Goal: Check status: Check status

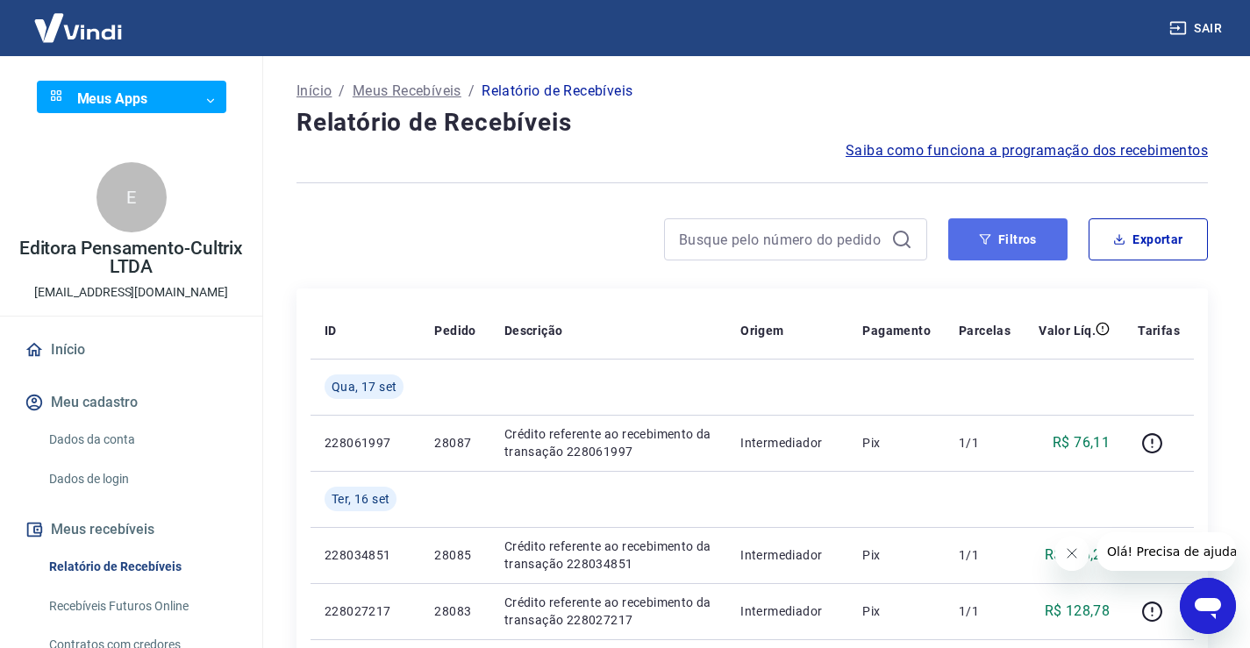
click at [1024, 246] on button "Filtros" at bounding box center [1007, 239] width 119 height 42
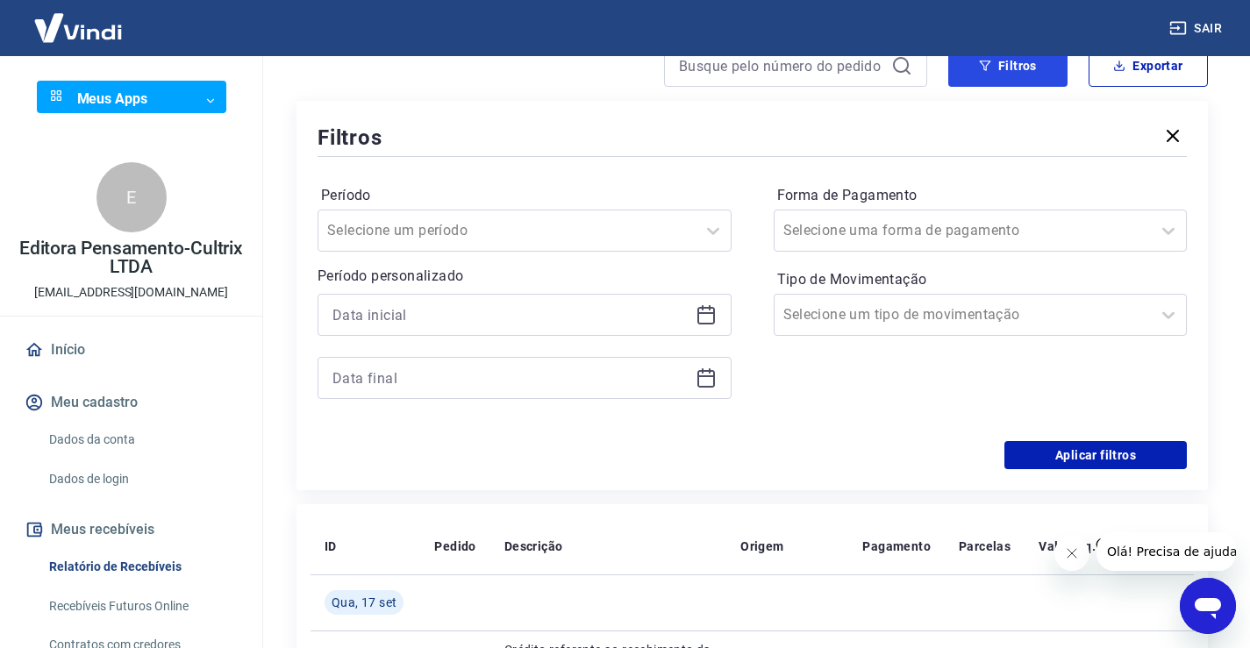
scroll to position [175, 0]
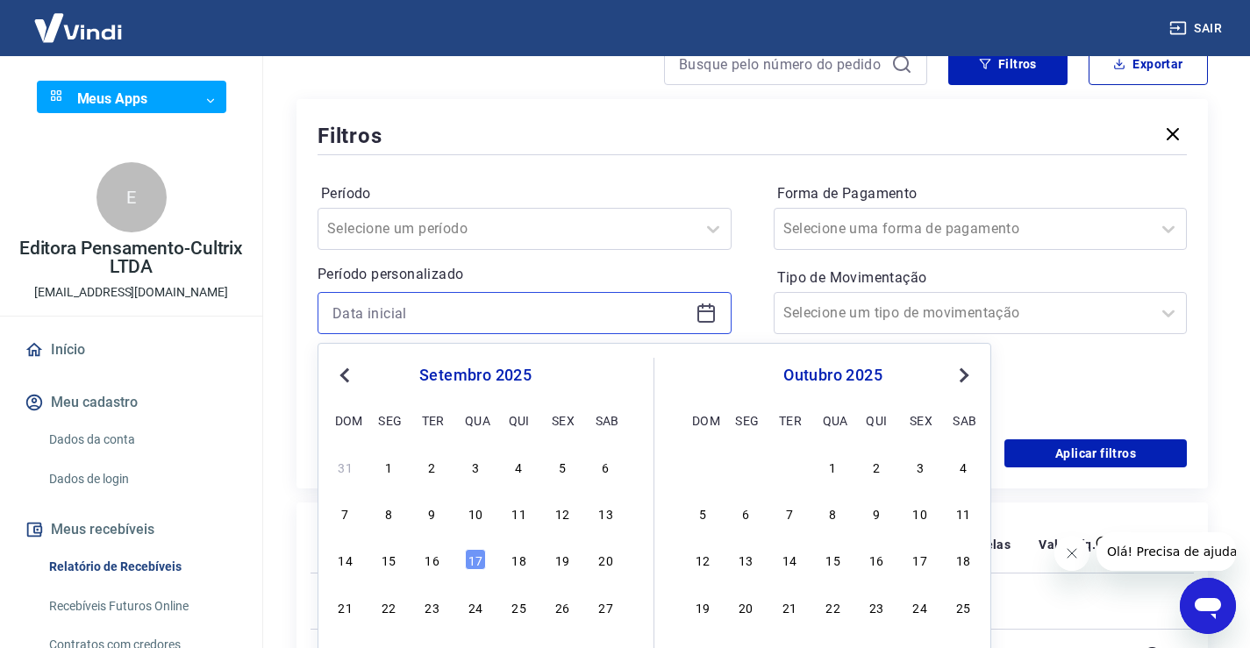
click at [493, 318] on input at bounding box center [510, 313] width 356 height 26
click at [394, 569] on div "15" at bounding box center [388, 559] width 21 height 21
type input "15/09/2025"
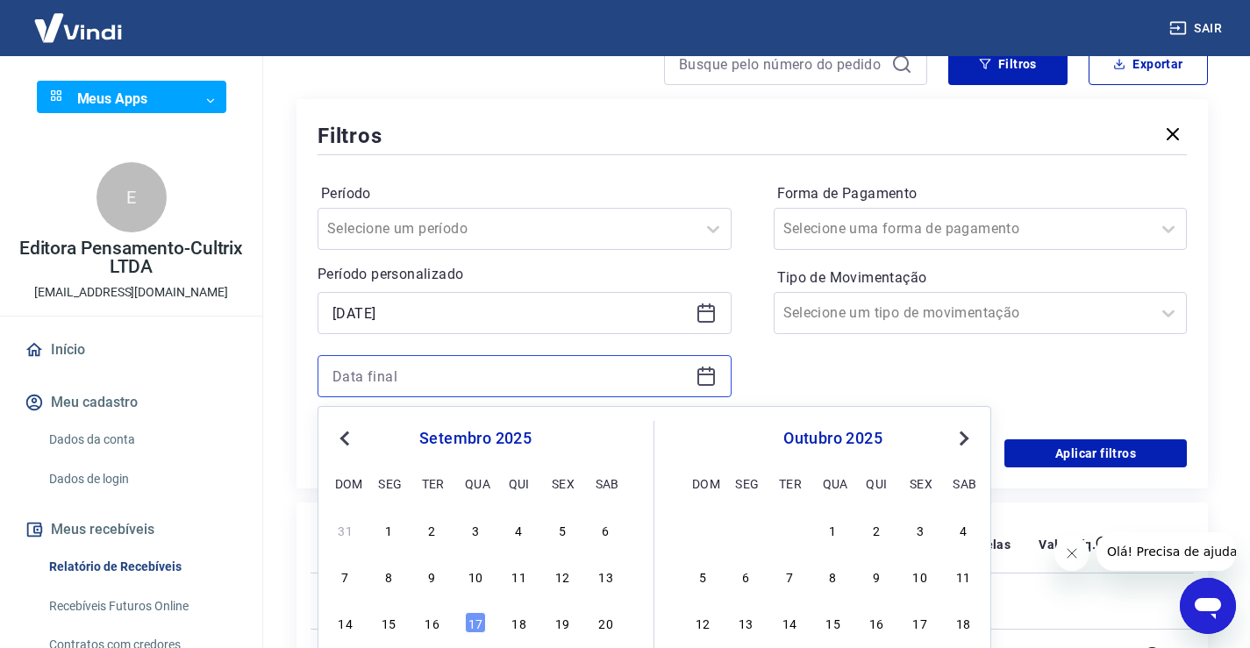
click at [382, 375] on input at bounding box center [510, 376] width 356 height 26
click at [391, 625] on div "15" at bounding box center [388, 622] width 21 height 21
type input "15/09/2025"
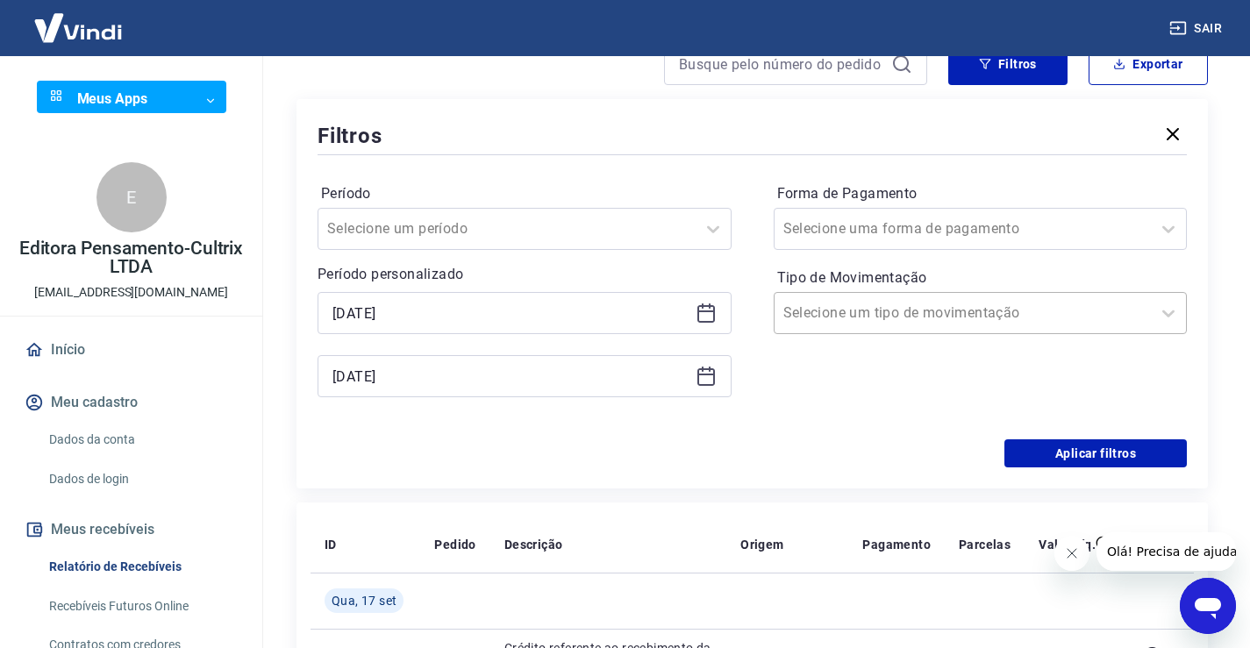
click at [796, 310] on input "Tipo de Movimentação" at bounding box center [871, 313] width 177 height 21
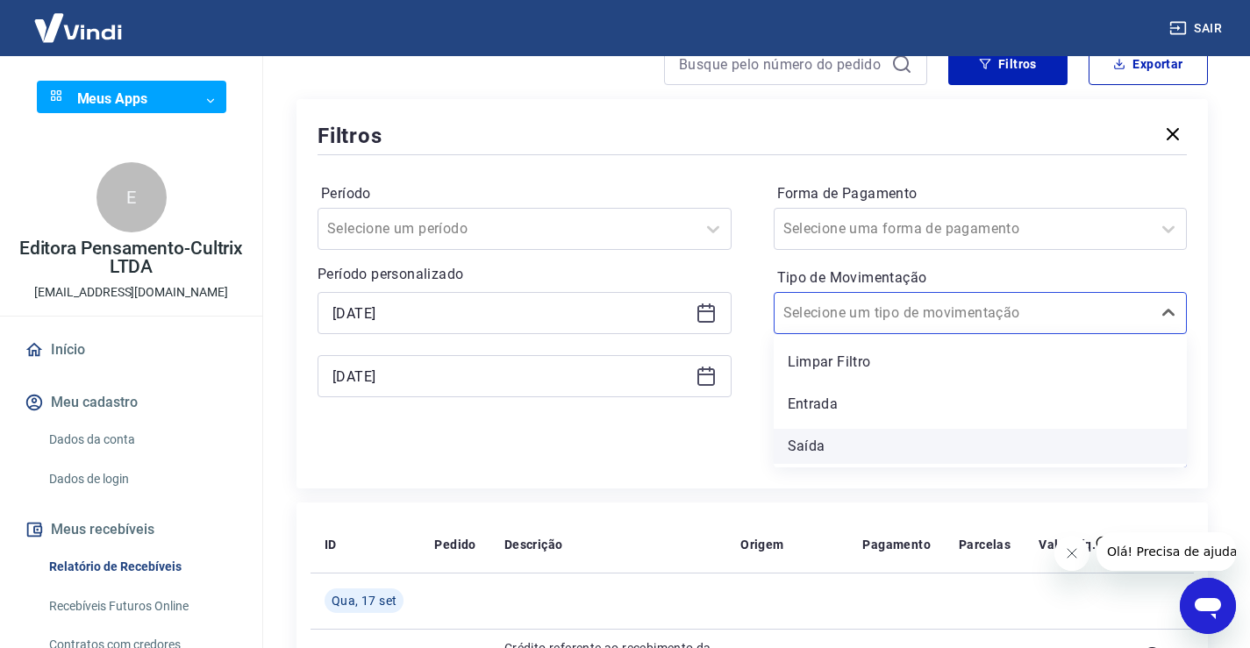
click at [805, 448] on div "Saída" at bounding box center [981, 446] width 414 height 35
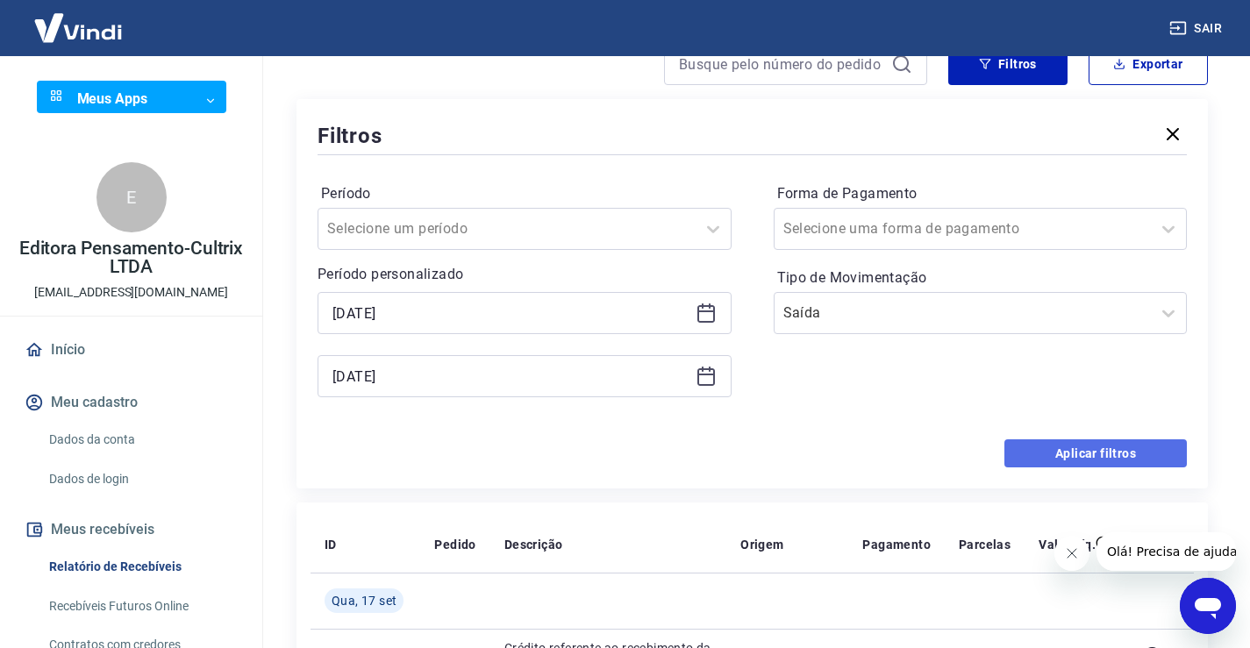
click at [1062, 450] on button "Aplicar filtros" at bounding box center [1095, 453] width 182 height 28
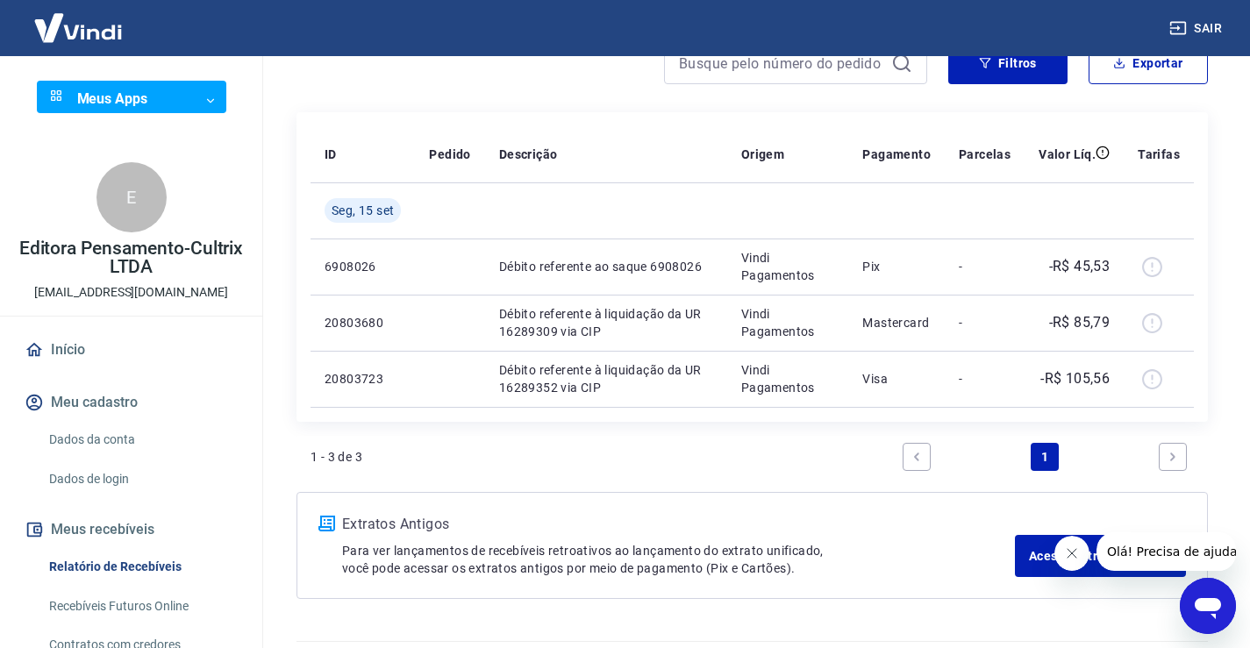
scroll to position [48, 0]
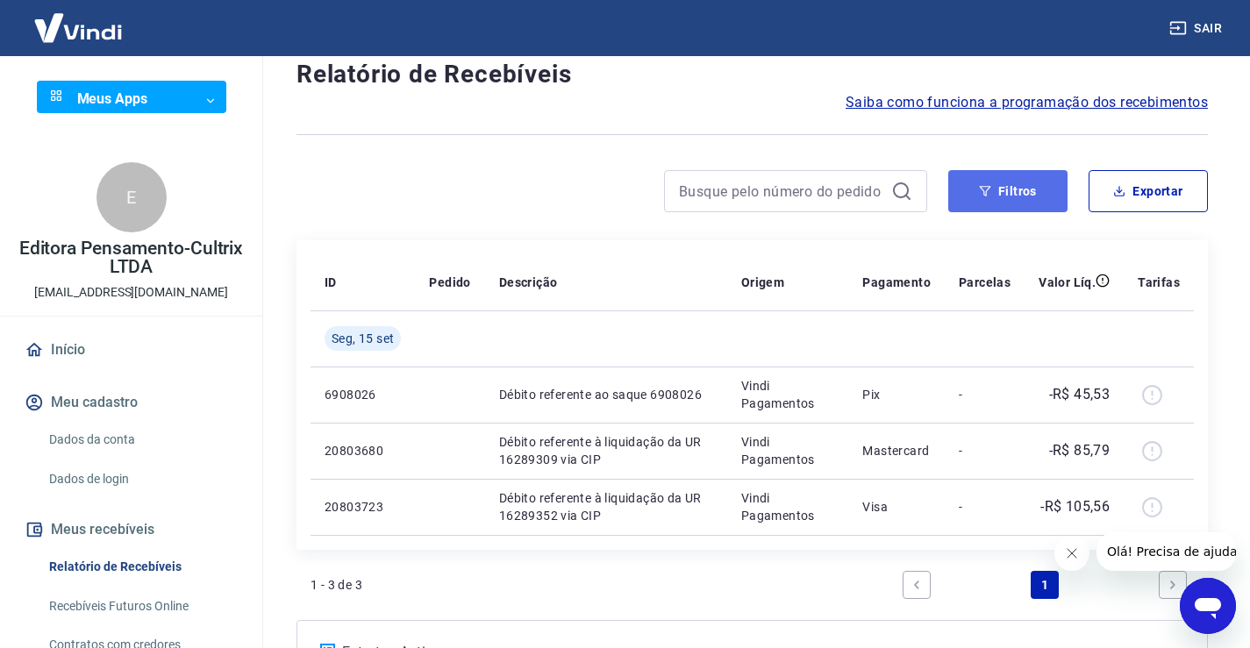
click at [1026, 191] on button "Filtros" at bounding box center [1007, 191] width 119 height 42
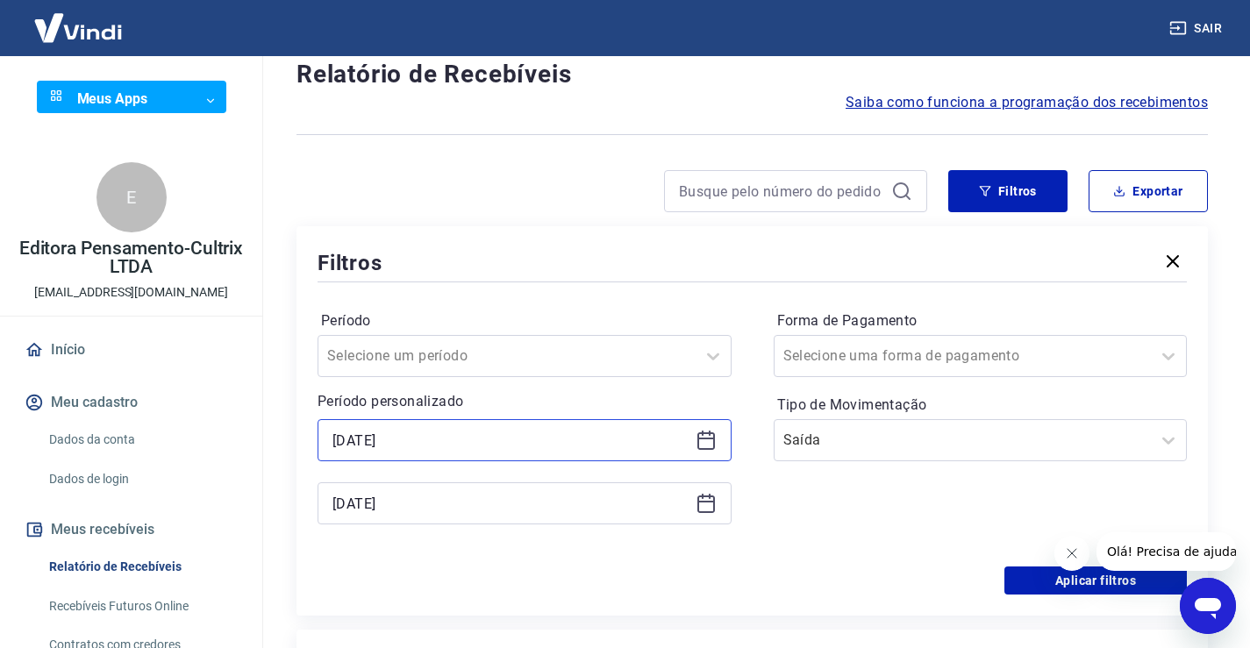
click at [525, 446] on input "15/09/2025" at bounding box center [510, 440] width 356 height 26
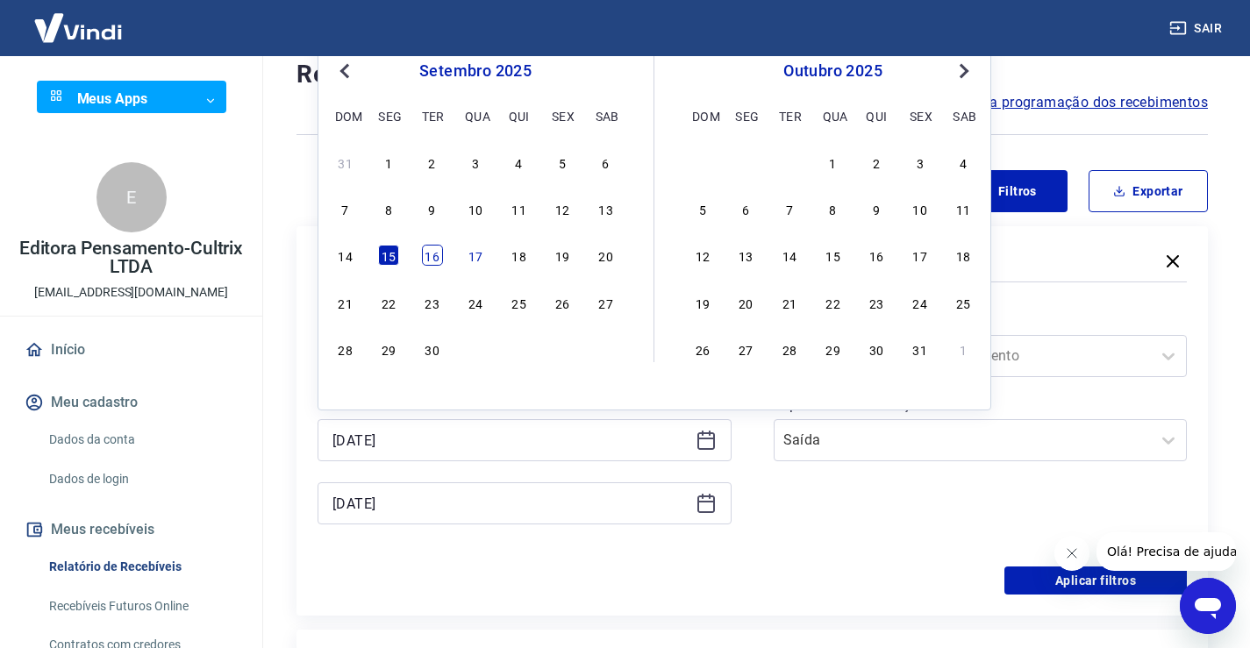
click at [438, 253] on div "16" at bounding box center [432, 255] width 21 height 21
type input "16/09/2025"
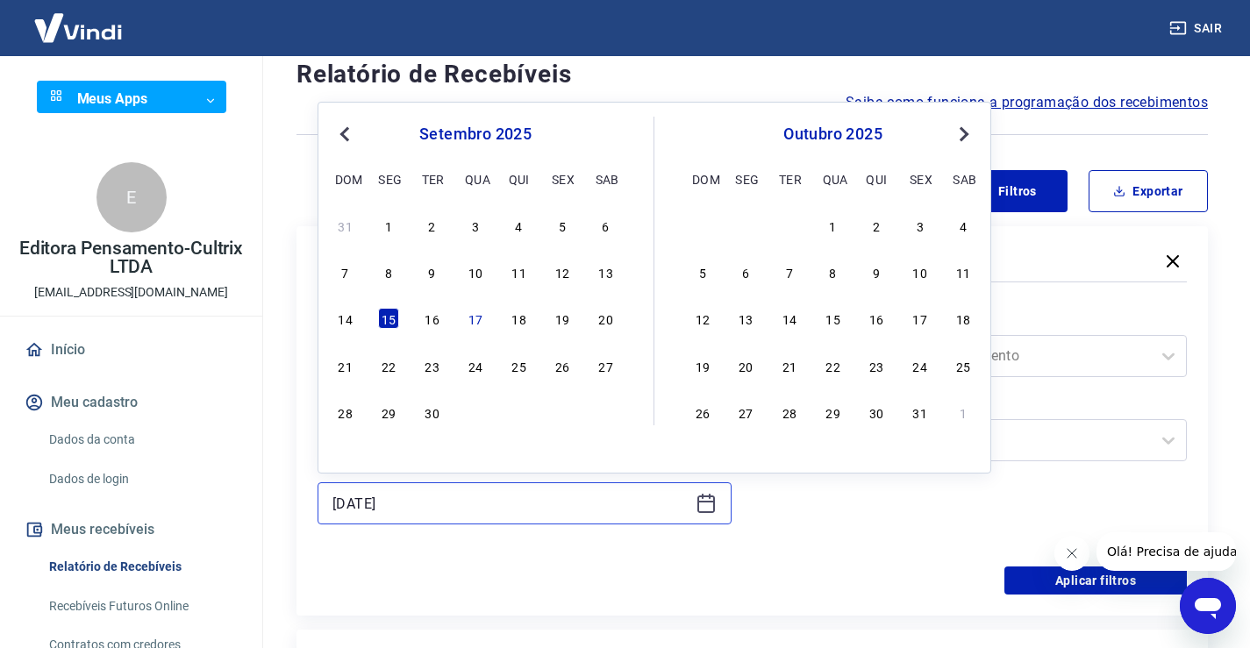
click at [455, 503] on input "15/09/2025" at bounding box center [510, 503] width 356 height 26
click at [433, 317] on div "16" at bounding box center [432, 318] width 21 height 21
type input "16/09/2025"
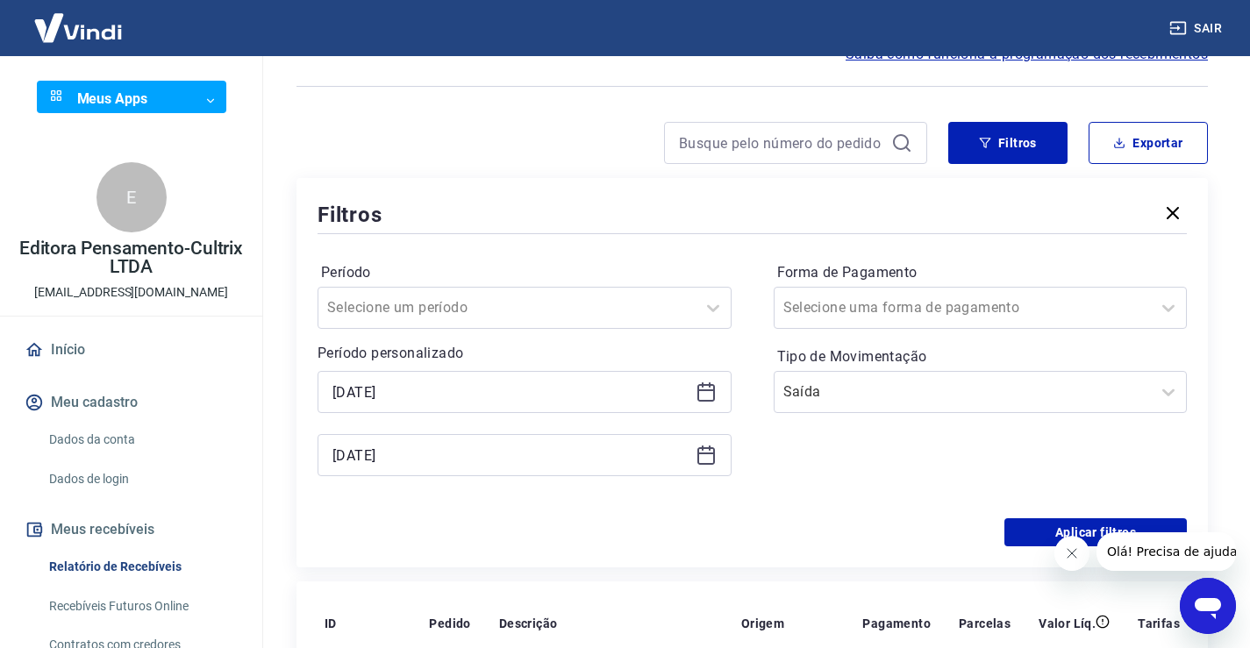
scroll to position [136, 0]
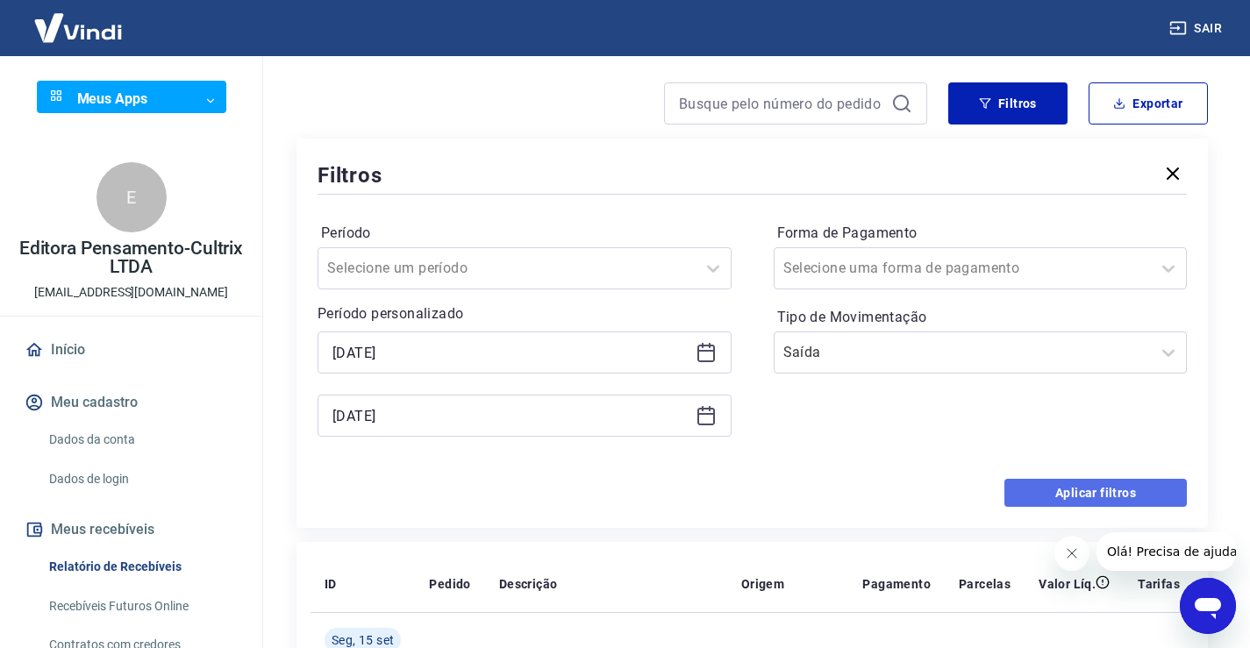
click at [1083, 494] on button "Aplicar filtros" at bounding box center [1095, 493] width 182 height 28
